Goal: Information Seeking & Learning: Find contact information

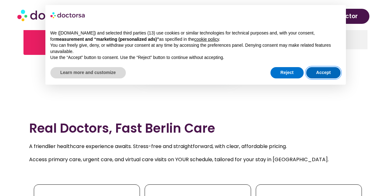
click at [327, 73] on button "Accept" at bounding box center [324, 72] width 35 height 11
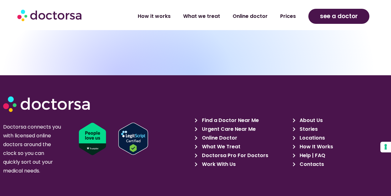
scroll to position [1912, 0]
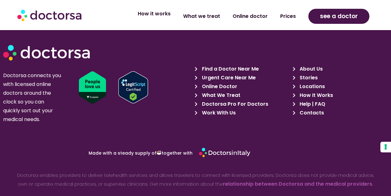
click at [162, 17] on link "How it works" at bounding box center [154, 14] width 45 height 14
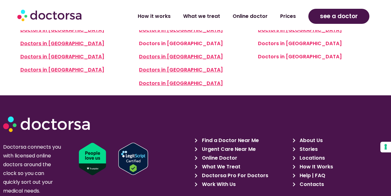
scroll to position [1526, 0]
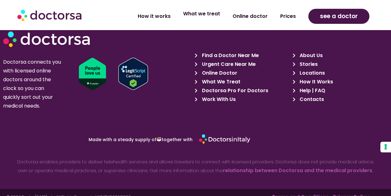
click at [202, 15] on link "What we treat" at bounding box center [202, 14] width 50 height 14
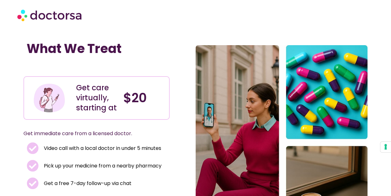
click at [59, 17] on img at bounding box center [50, 15] width 66 height 19
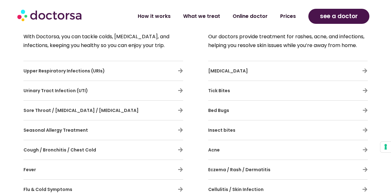
scroll to position [470, 0]
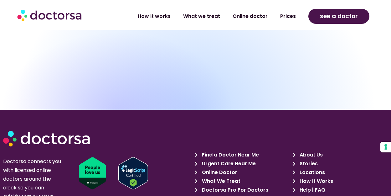
scroll to position [2203, 0]
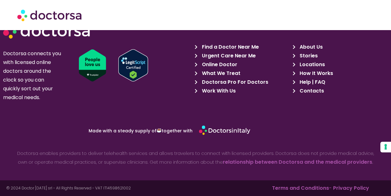
click at [307, 91] on span "Contacts" at bounding box center [311, 91] width 26 height 9
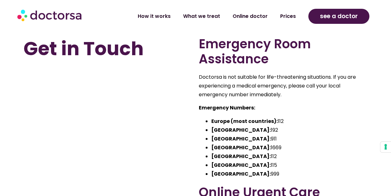
scroll to position [601, 0]
